Goal: Navigation & Orientation: Find specific page/section

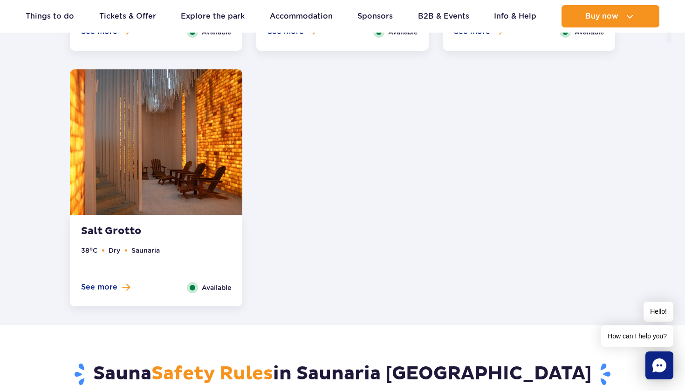
scroll to position [1329, 0]
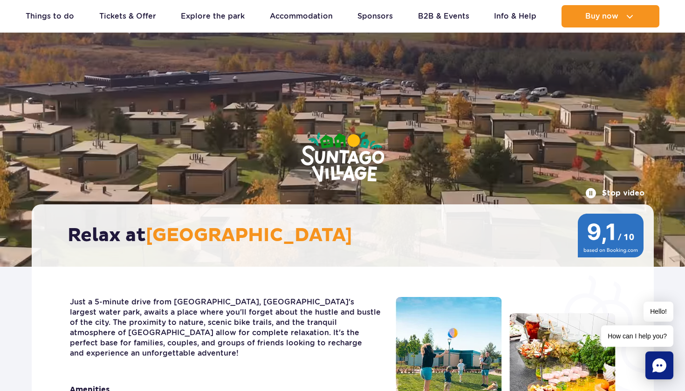
scroll to position [3, 0]
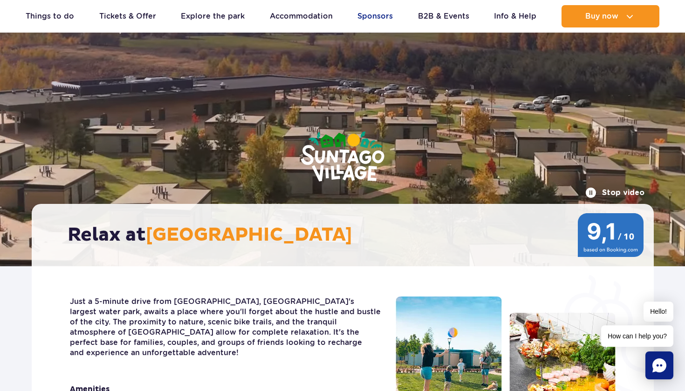
click at [385, 18] on link "Sponsors" at bounding box center [374, 16] width 35 height 22
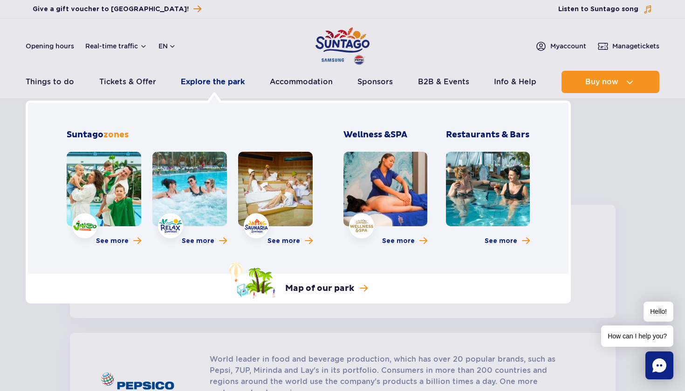
click at [219, 87] on link "Explore the park" at bounding box center [213, 82] width 64 height 22
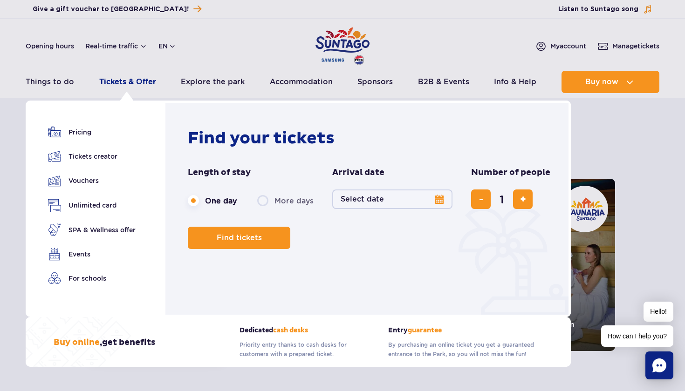
click at [143, 79] on link "Tickets & Offer" at bounding box center [127, 82] width 57 height 22
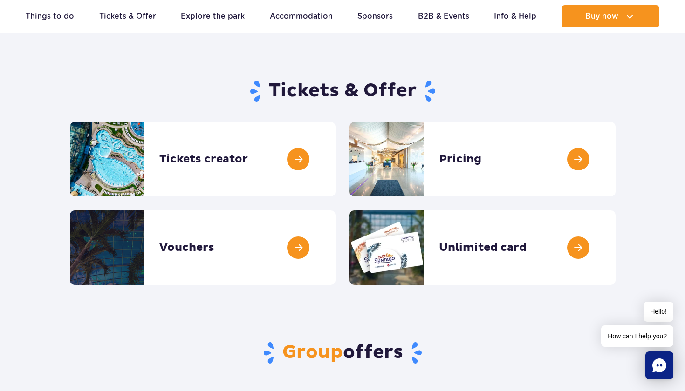
scroll to position [57, 0]
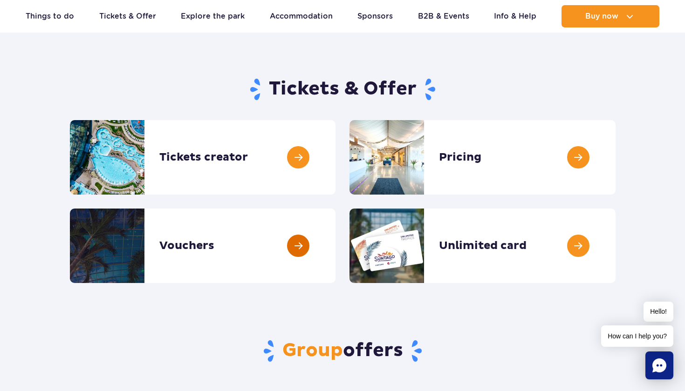
click at [335, 245] on link at bounding box center [335, 246] width 0 height 75
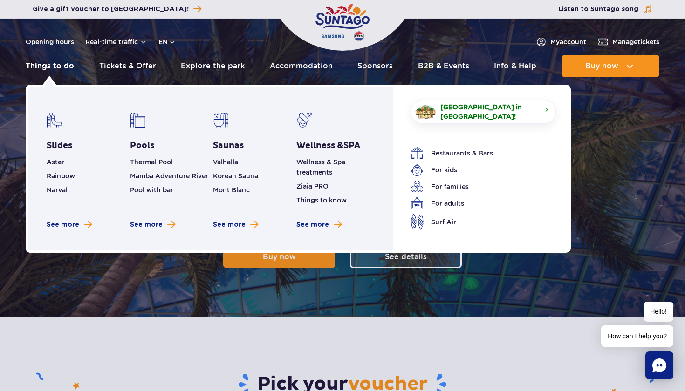
click at [68, 68] on link "Things to do" at bounding box center [50, 66] width 48 height 22
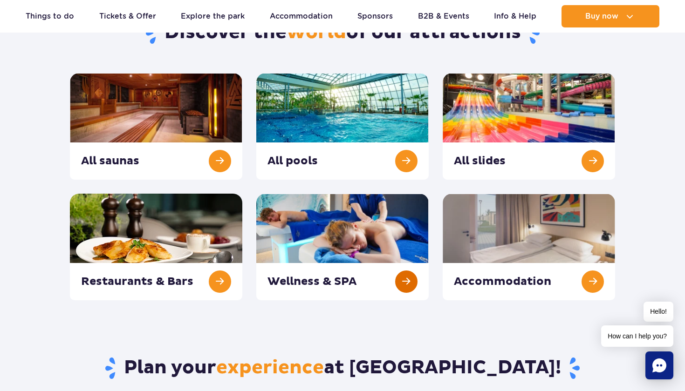
scroll to position [107, 0]
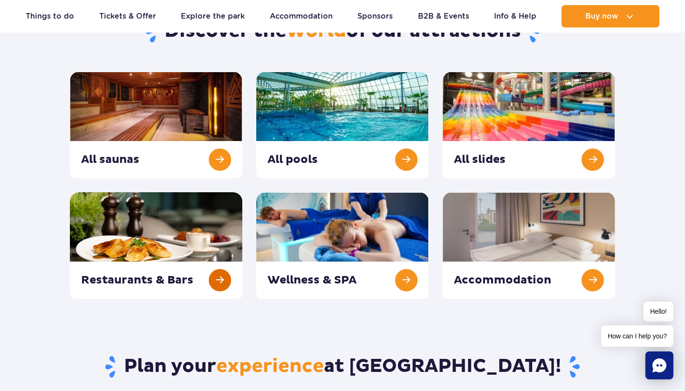
click at [172, 229] on link at bounding box center [156, 245] width 172 height 107
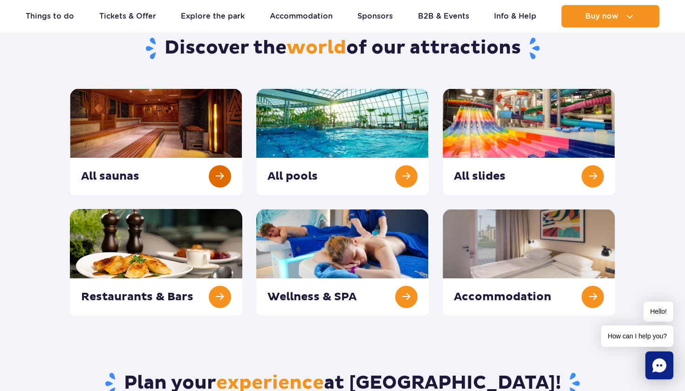
scroll to position [90, 0]
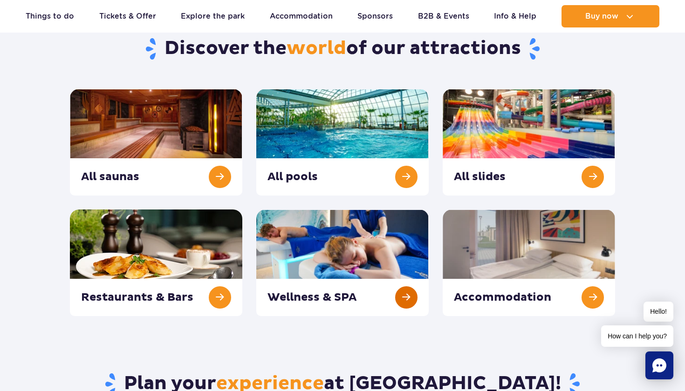
click at [309, 280] on link at bounding box center [342, 263] width 172 height 107
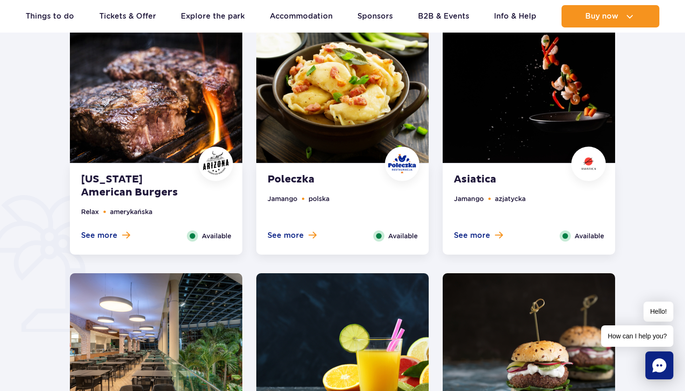
scroll to position [515, 0]
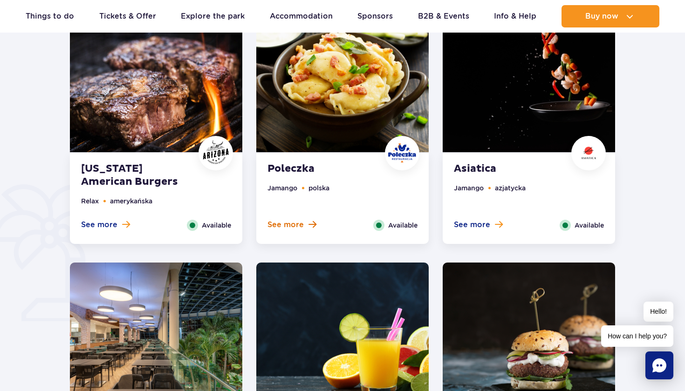
click at [292, 229] on span "See more" at bounding box center [285, 225] width 36 height 10
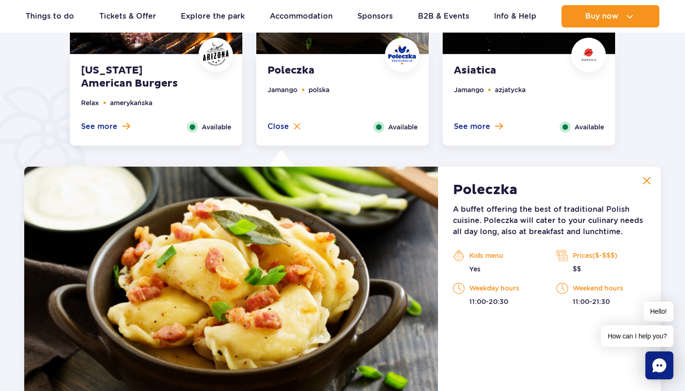
scroll to position [432, 0]
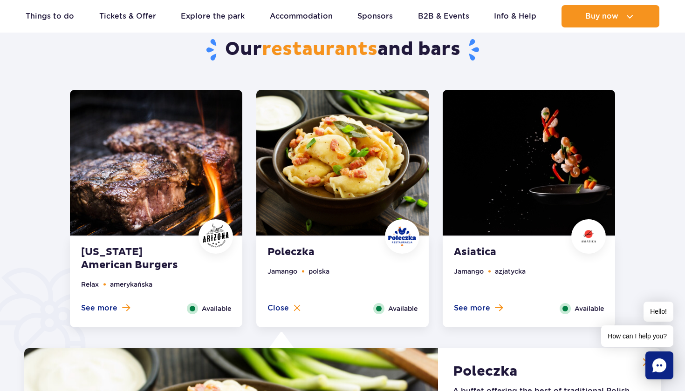
click at [478, 252] on strong "Asiatica" at bounding box center [510, 252] width 113 height 13
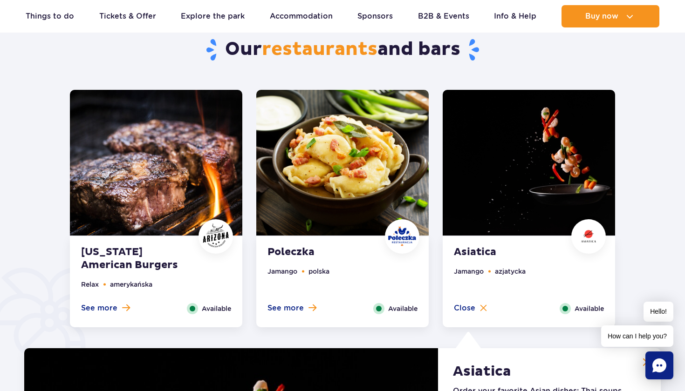
scroll to position [724, 0]
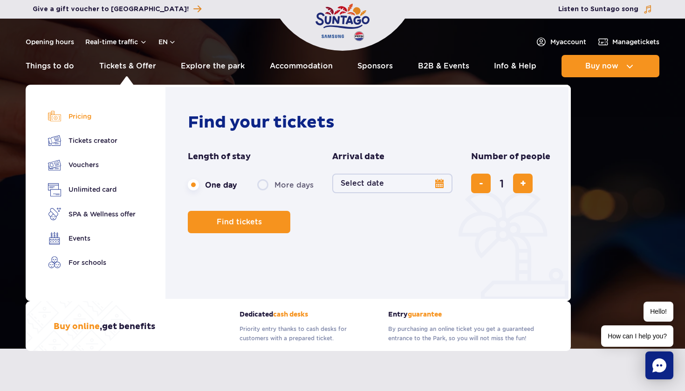
click at [85, 117] on link "Pricing" at bounding box center [92, 116] width 88 height 13
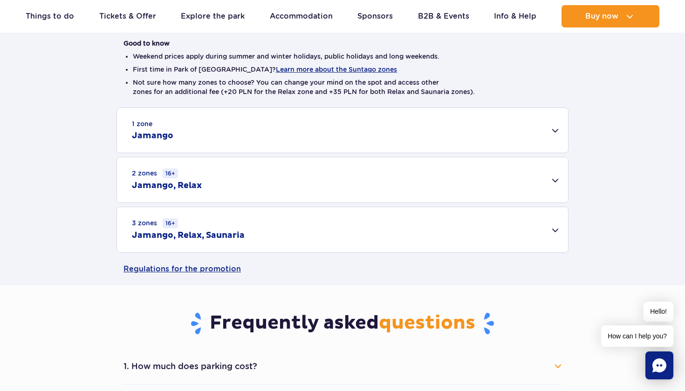
scroll to position [236, 0]
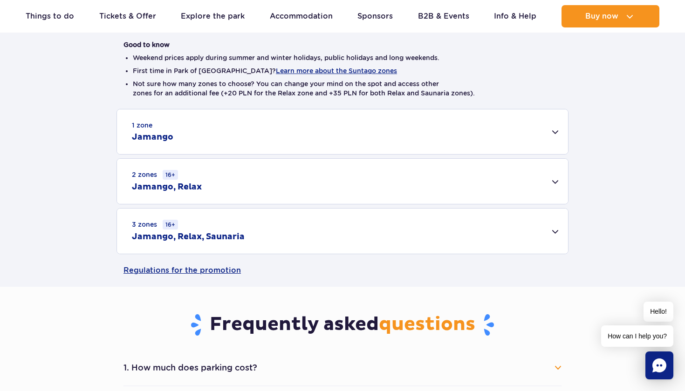
click at [550, 129] on div "1 zone Jamango" at bounding box center [342, 131] width 451 height 45
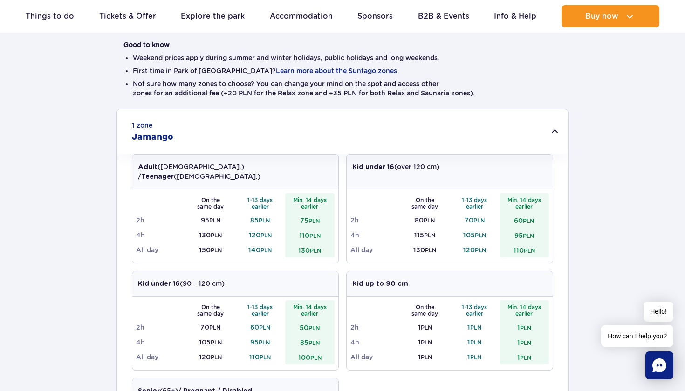
click at [550, 129] on div "1 zone Jamango" at bounding box center [342, 131] width 451 height 45
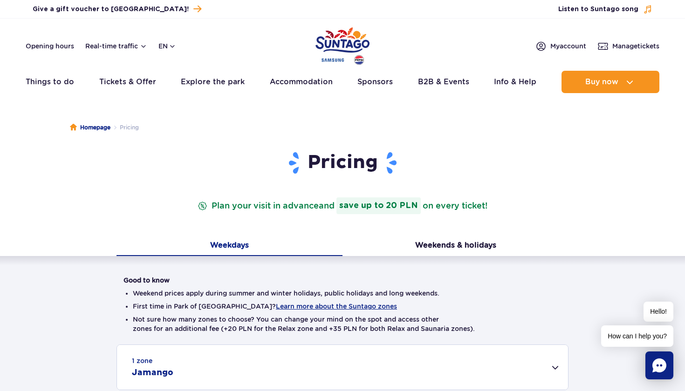
scroll to position [0, 0]
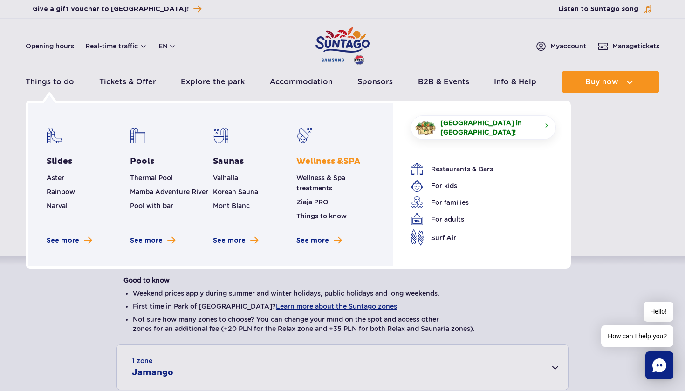
click at [343, 164] on link "Wellness & SPA" at bounding box center [328, 161] width 64 height 11
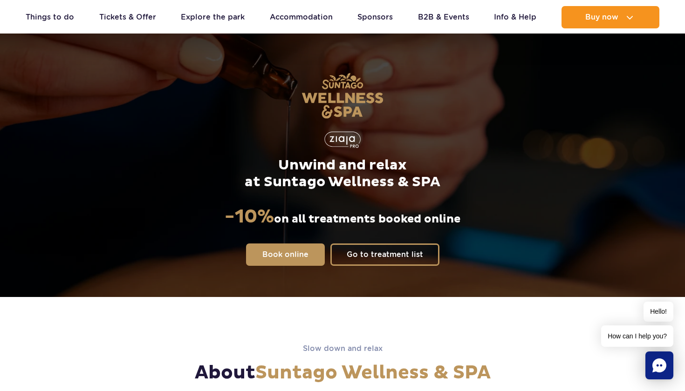
scroll to position [63, 0]
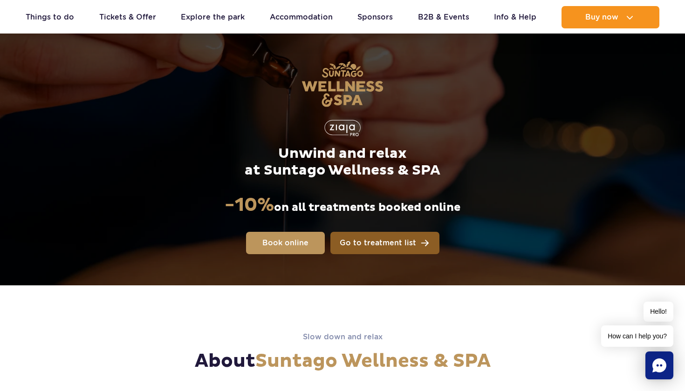
click at [393, 250] on link "Go to treatment list" at bounding box center [384, 243] width 109 height 22
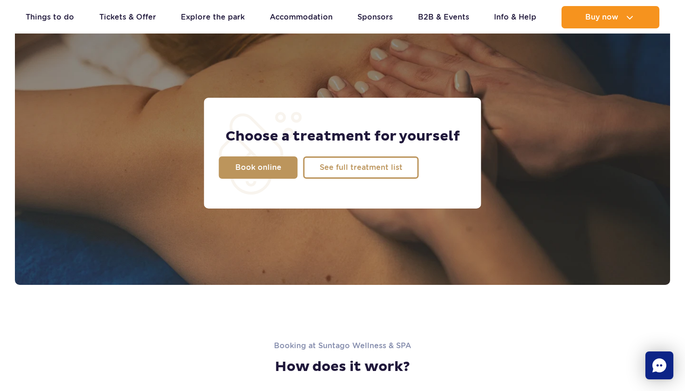
scroll to position [752, 0]
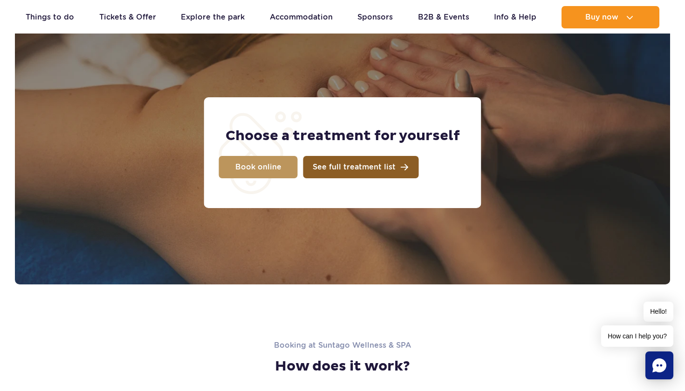
click at [369, 168] on span "See full treatment list" at bounding box center [354, 166] width 83 height 7
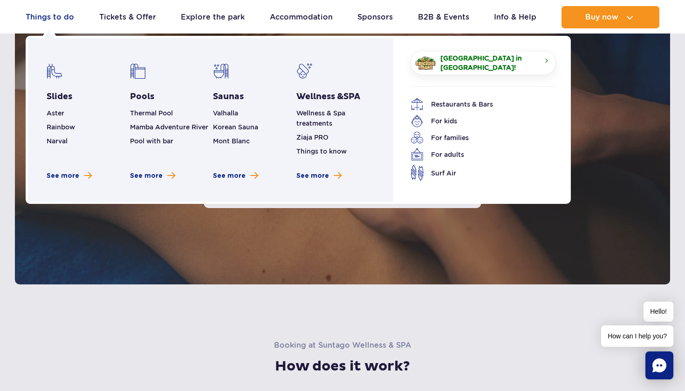
click at [67, 20] on link "Things to do" at bounding box center [50, 17] width 48 height 22
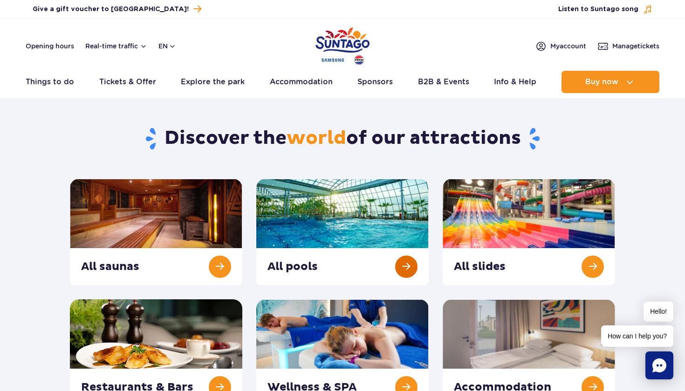
click at [406, 275] on link at bounding box center [342, 232] width 172 height 107
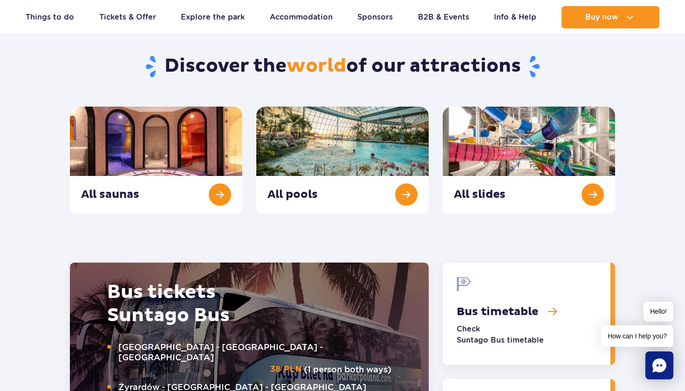
scroll to position [947, 0]
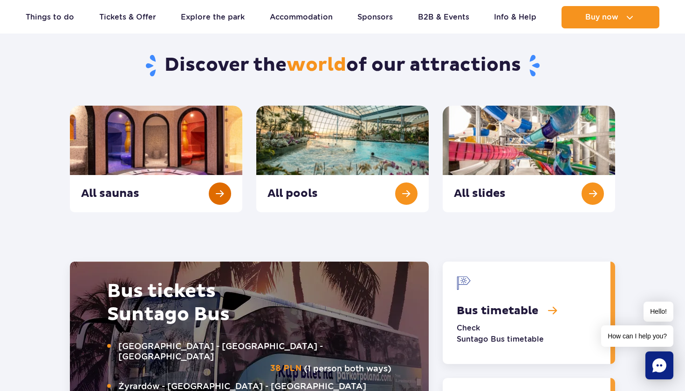
click at [221, 157] on link "All saunas" at bounding box center [156, 159] width 172 height 107
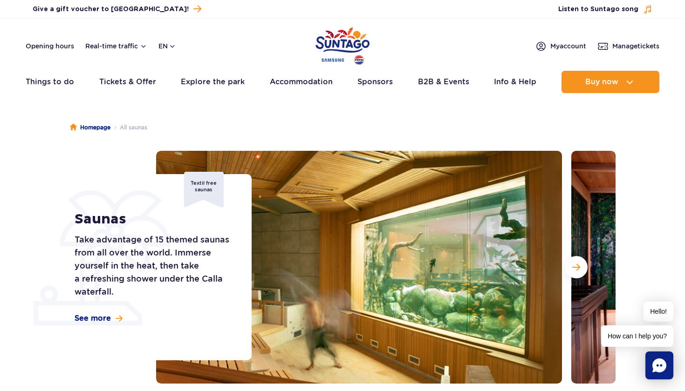
click at [345, 43] on img "Park of Poland" at bounding box center [342, 46] width 54 height 43
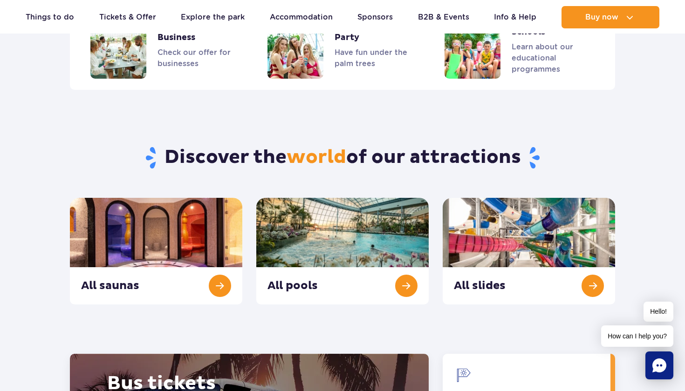
scroll to position [857, 0]
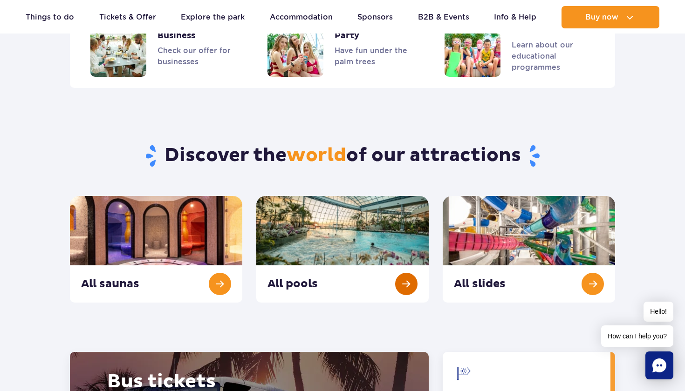
click at [340, 228] on link "All pools" at bounding box center [342, 249] width 172 height 107
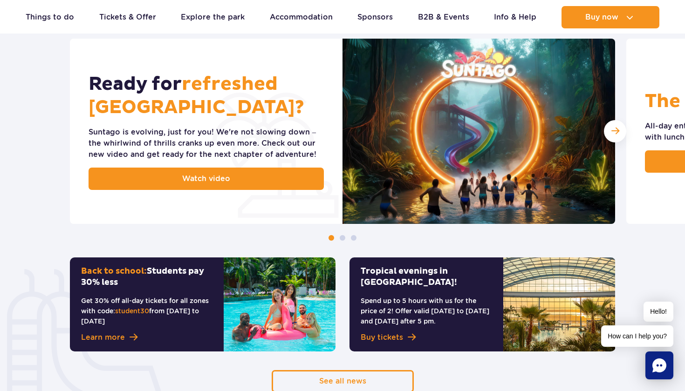
scroll to position [397, 0]
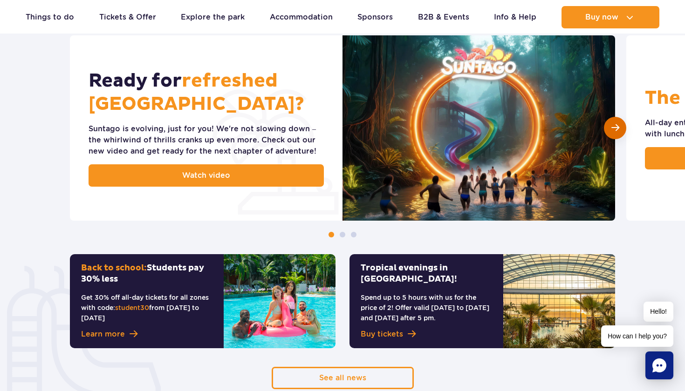
click at [610, 131] on div "Next slide" at bounding box center [615, 128] width 22 height 22
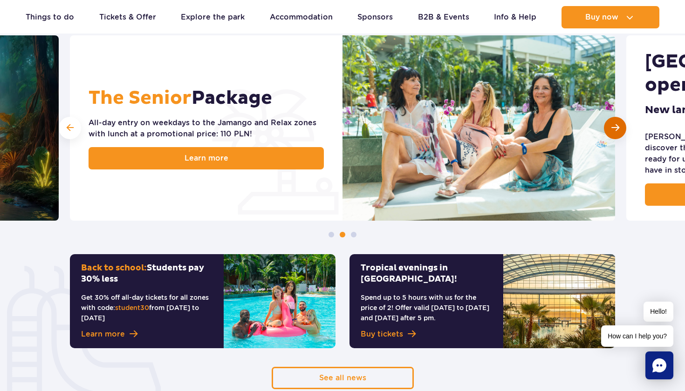
click at [610, 131] on div "Next slide" at bounding box center [615, 128] width 22 height 22
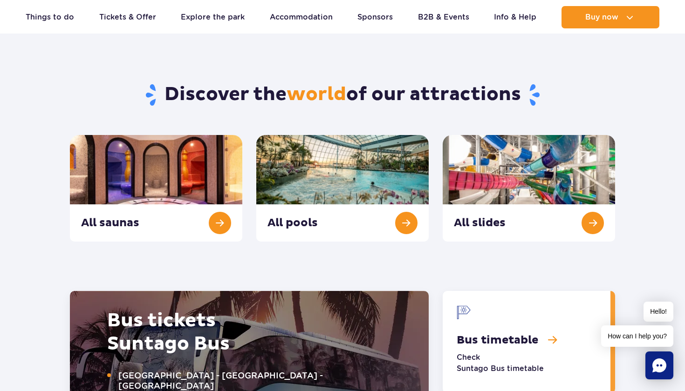
scroll to position [925, 0]
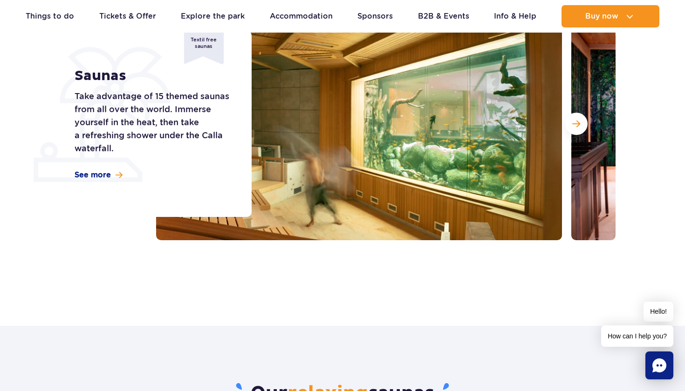
scroll to position [119, 0]
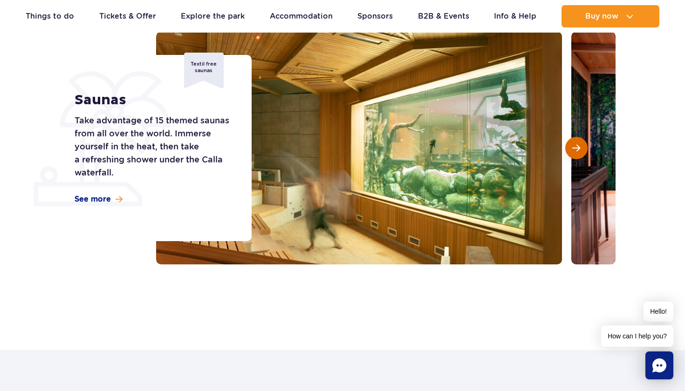
click at [579, 147] on span "Next slide" at bounding box center [576, 148] width 8 height 8
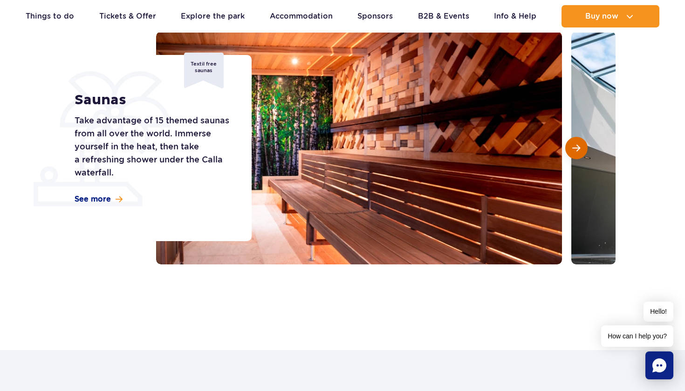
click at [579, 147] on span "Next slide" at bounding box center [576, 148] width 8 height 8
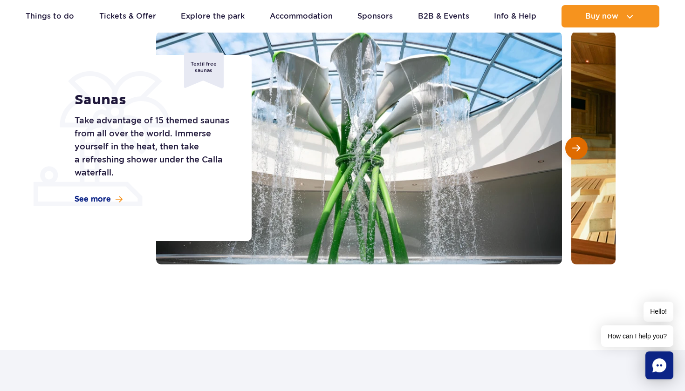
click at [579, 147] on span "Next slide" at bounding box center [576, 148] width 8 height 8
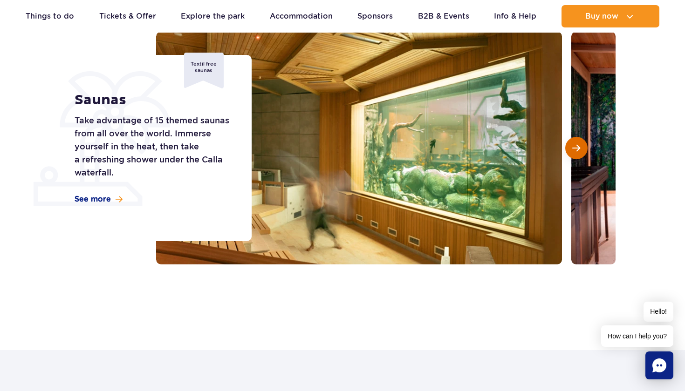
click at [579, 147] on span "Next slide" at bounding box center [576, 148] width 8 height 8
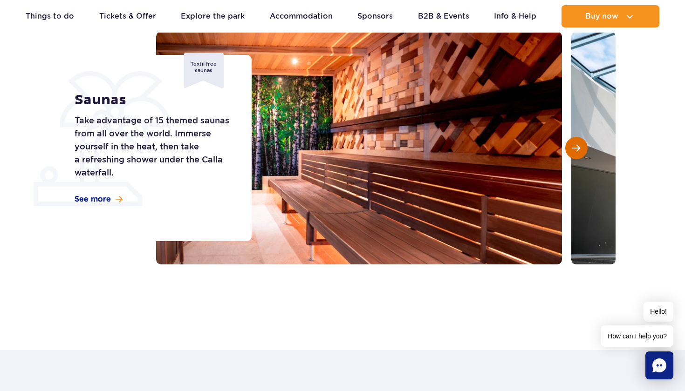
click at [579, 147] on span "Next slide" at bounding box center [576, 148] width 8 height 8
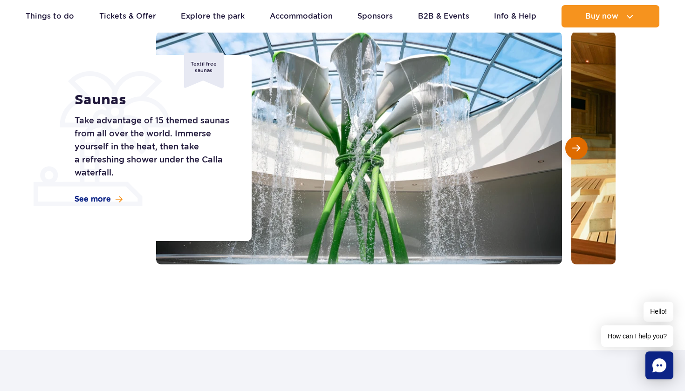
click at [577, 149] on span "Next slide" at bounding box center [576, 148] width 8 height 8
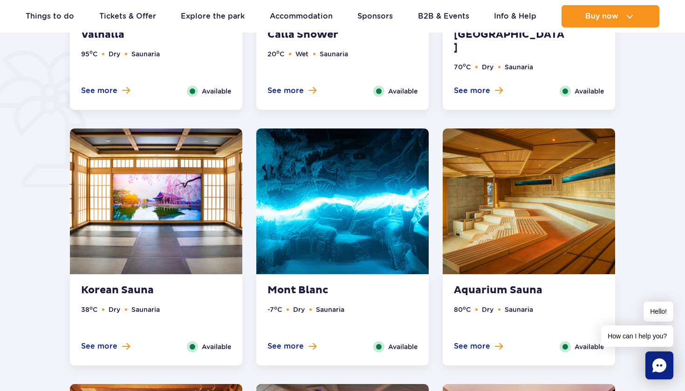
click at [352, 240] on img at bounding box center [342, 202] width 172 height 146
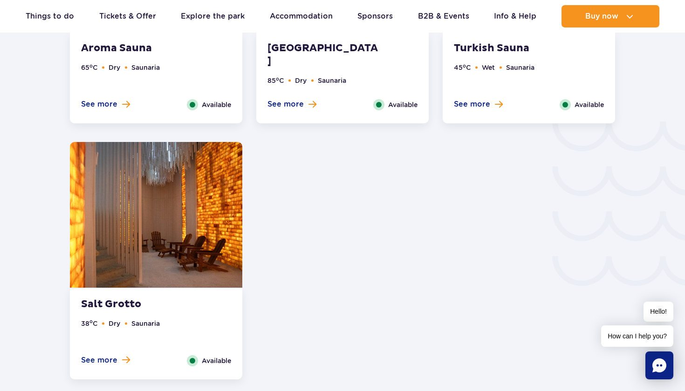
scroll to position [1487, 0]
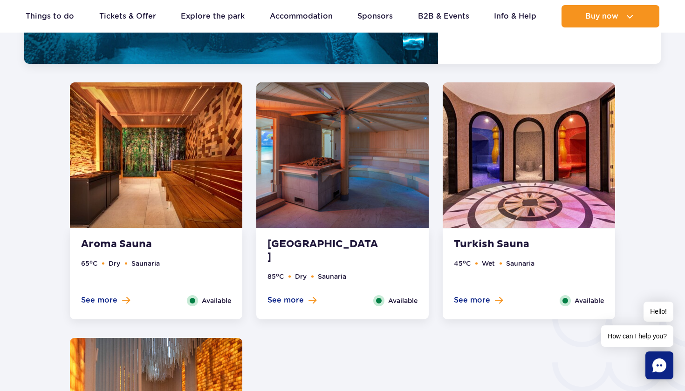
click at [566, 137] on img at bounding box center [528, 155] width 172 height 146
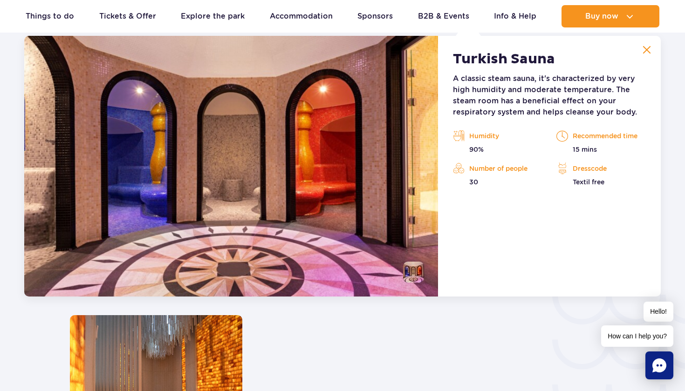
scroll to position [1321, 0]
